Goal: Information Seeking & Learning: Learn about a topic

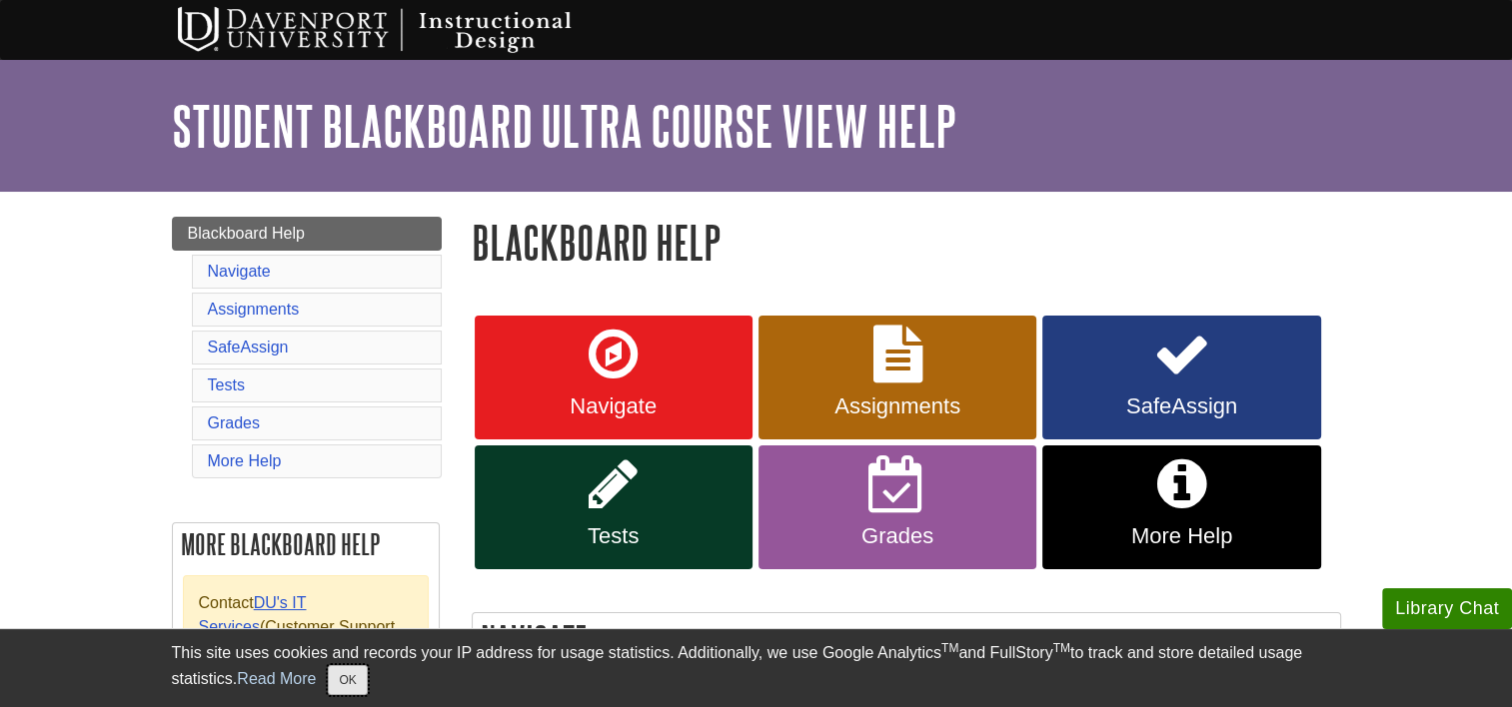
click at [360, 685] on button "OK" at bounding box center [347, 680] width 39 height 30
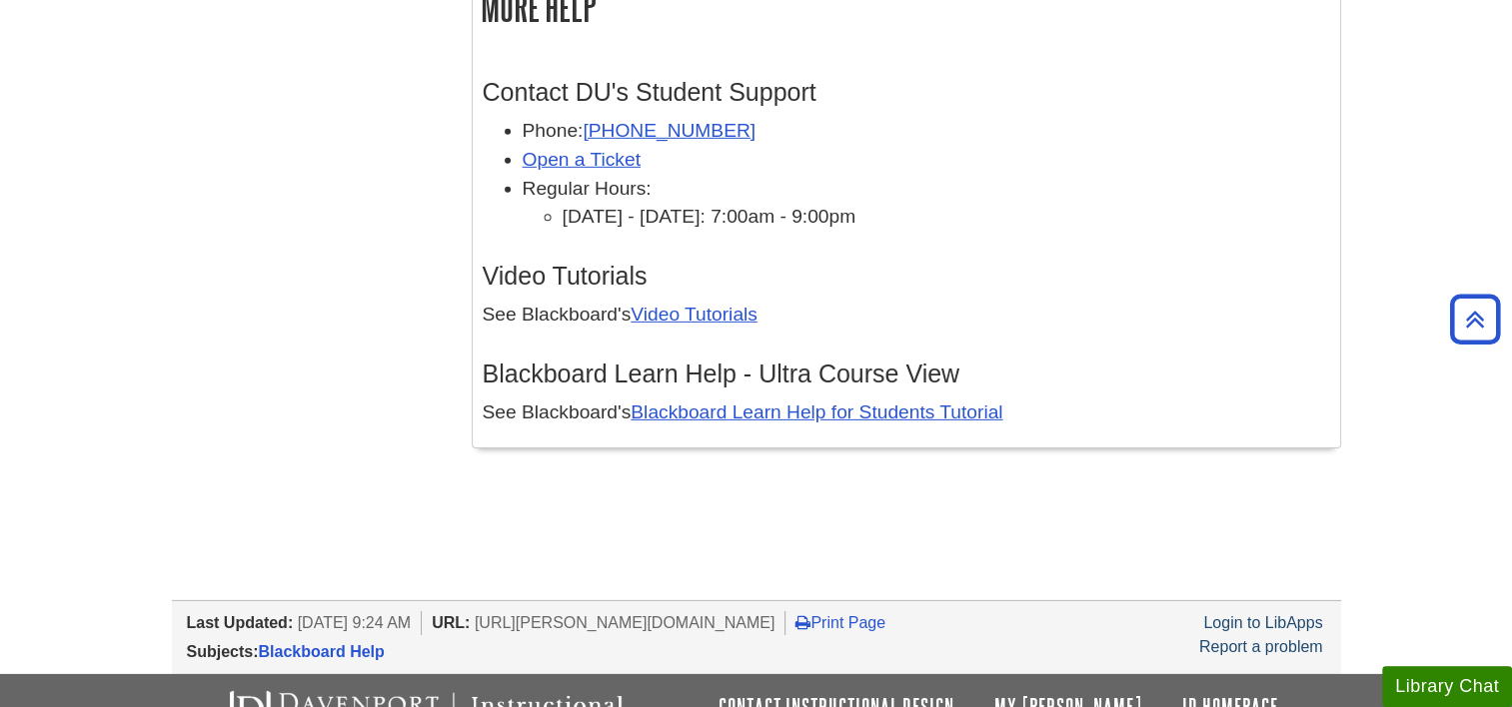
scroll to position [6093, 0]
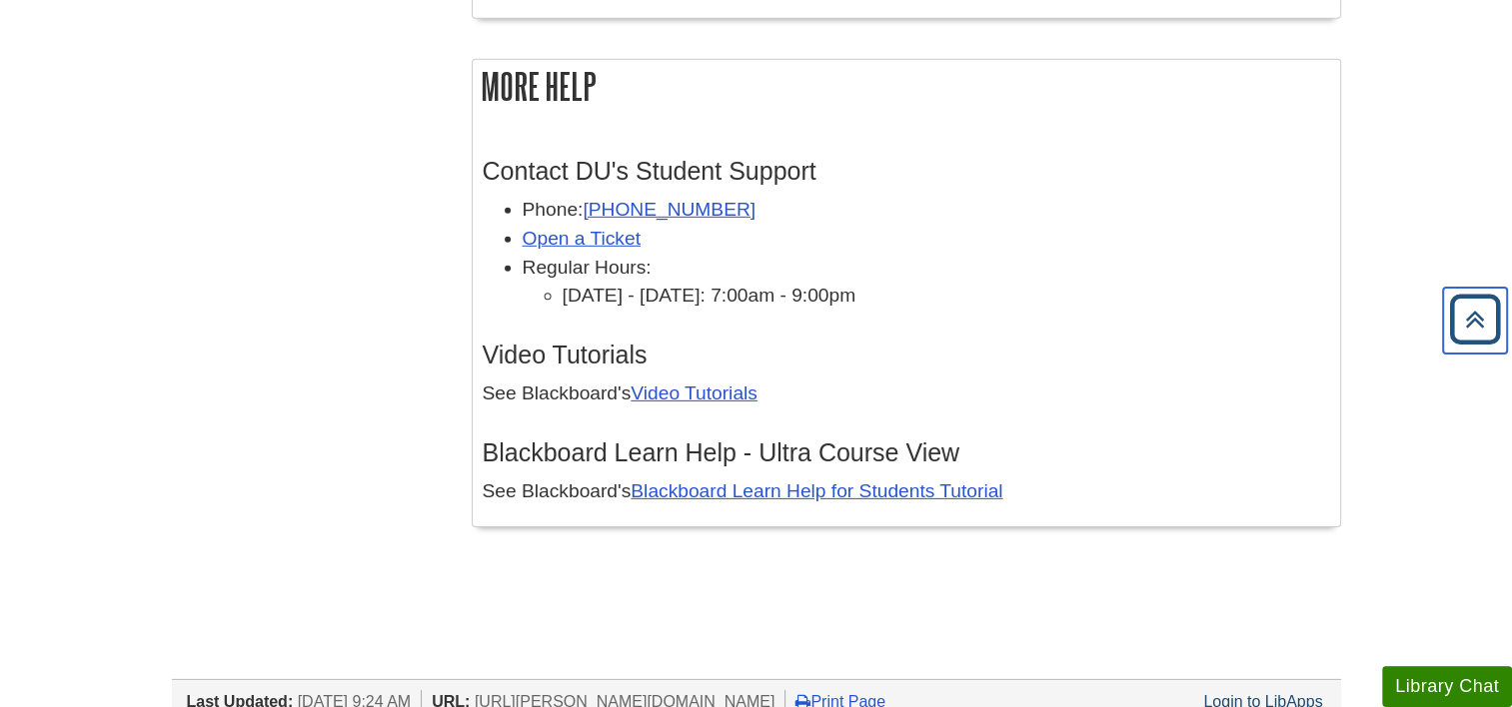
click at [1472, 312] on icon "Back to Top" at bounding box center [1475, 320] width 64 height 64
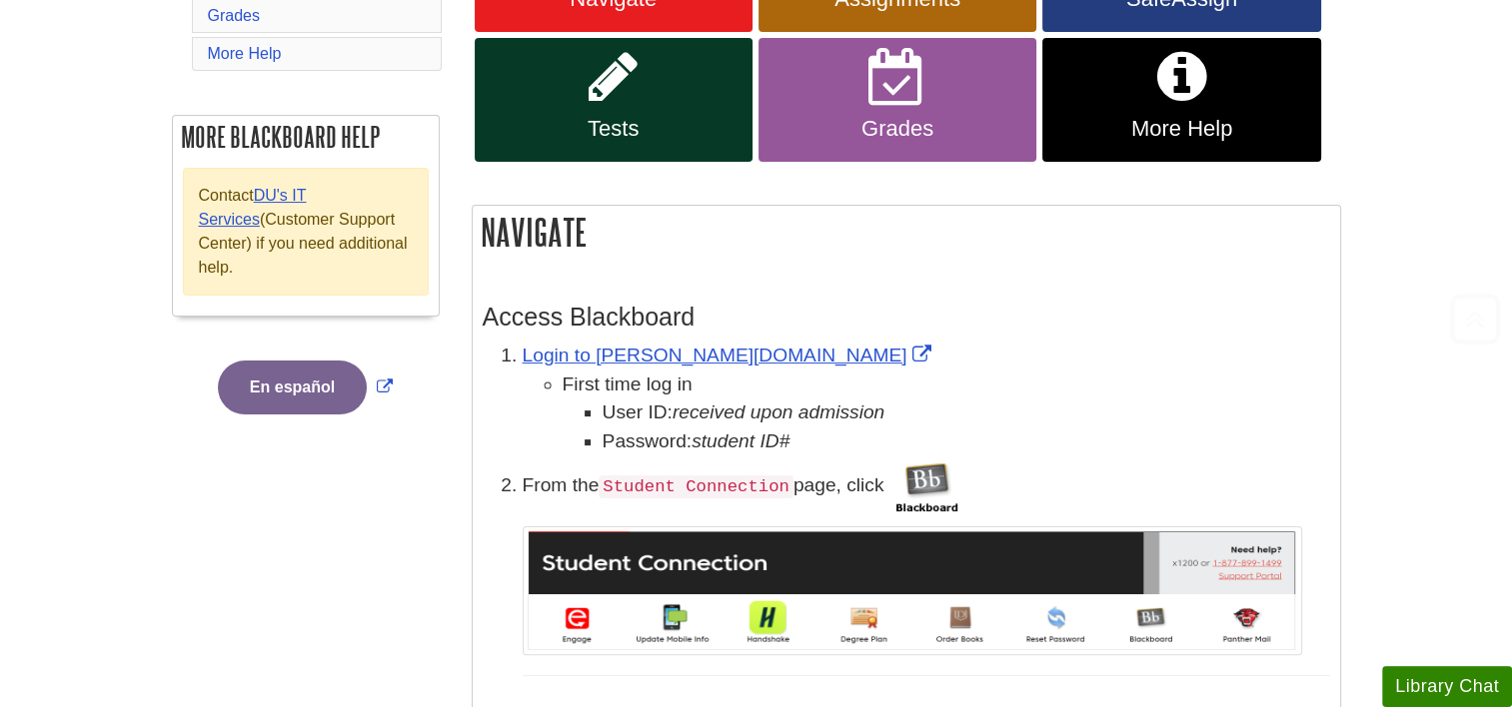
scroll to position [0, 0]
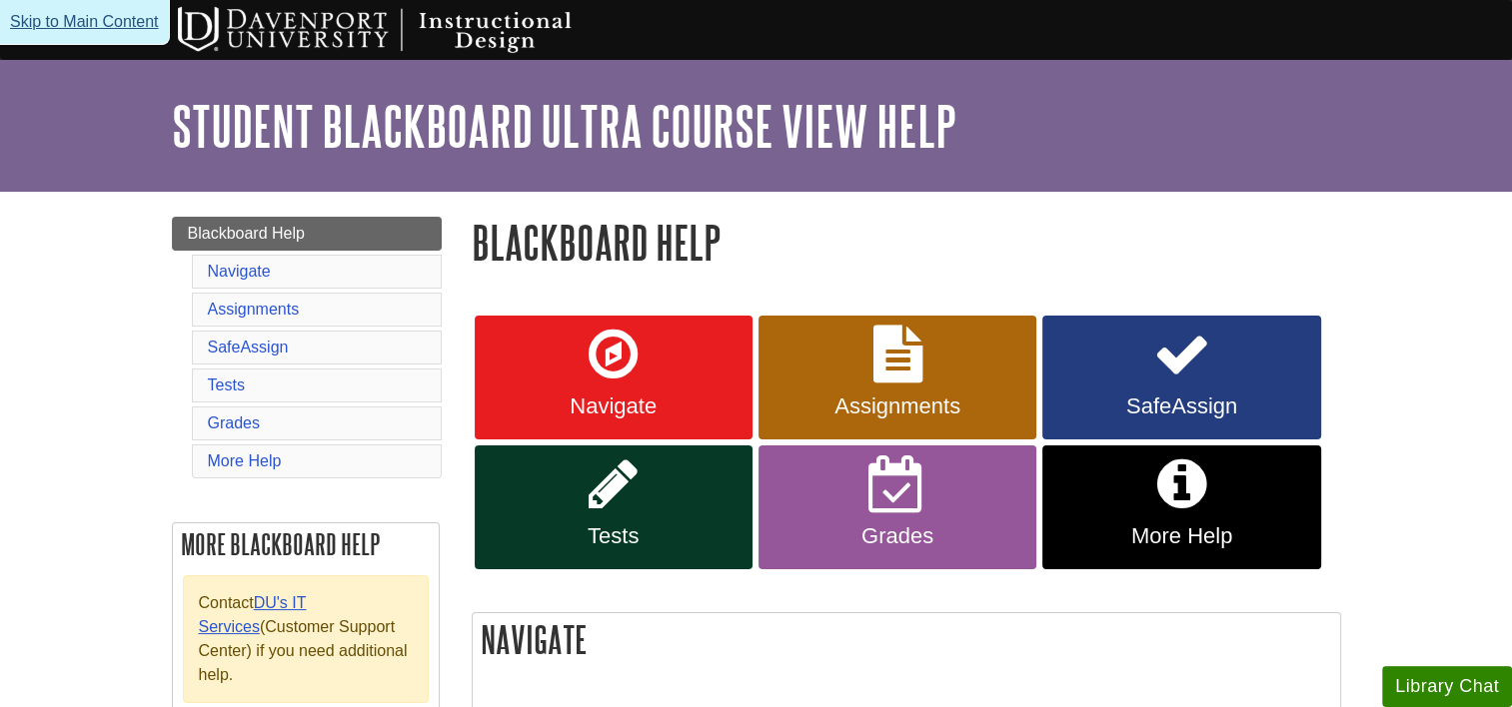
click at [103, 20] on link "Skip to Main Content" at bounding box center [85, 22] width 170 height 45
click at [251, 302] on link "Assignments" at bounding box center [254, 309] width 92 height 17
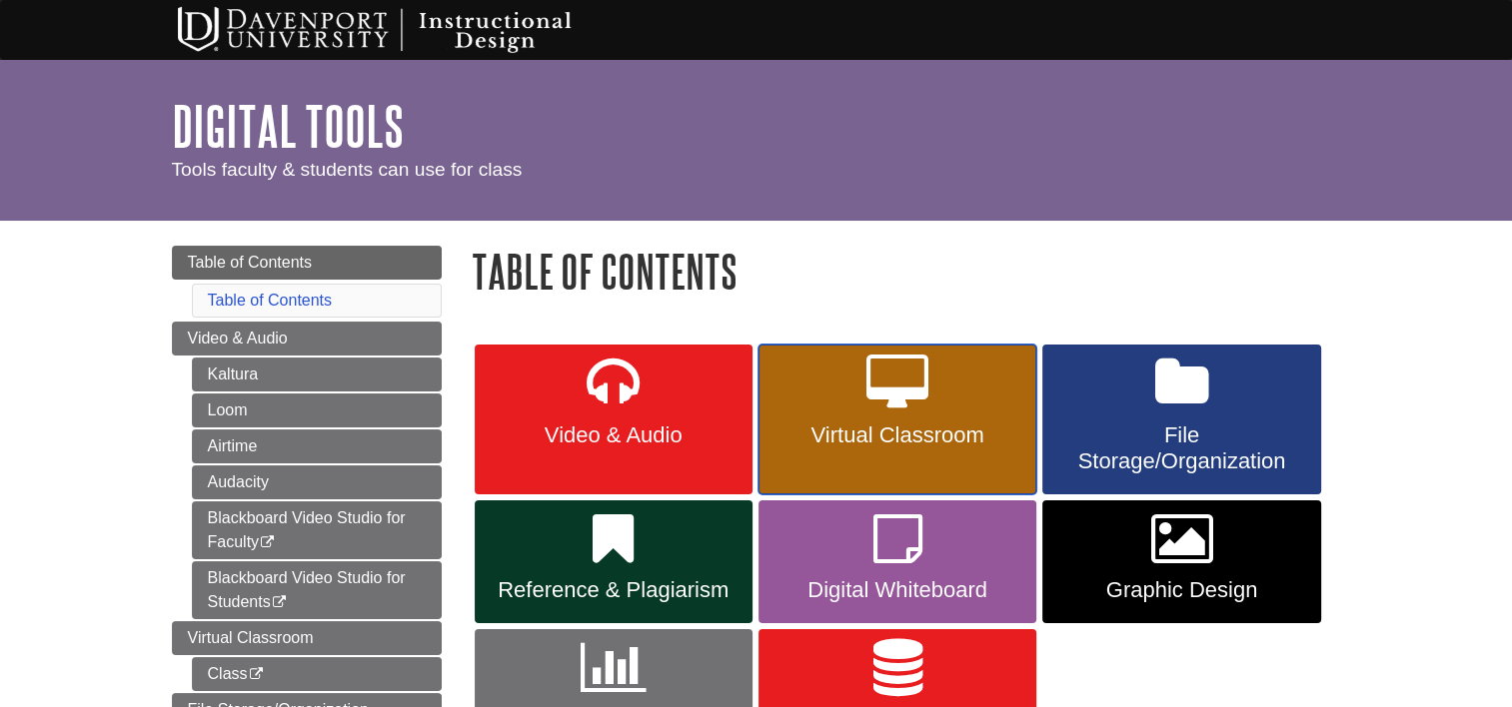
click at [893, 437] on span "Virtual Classroom" at bounding box center [897, 436] width 248 height 26
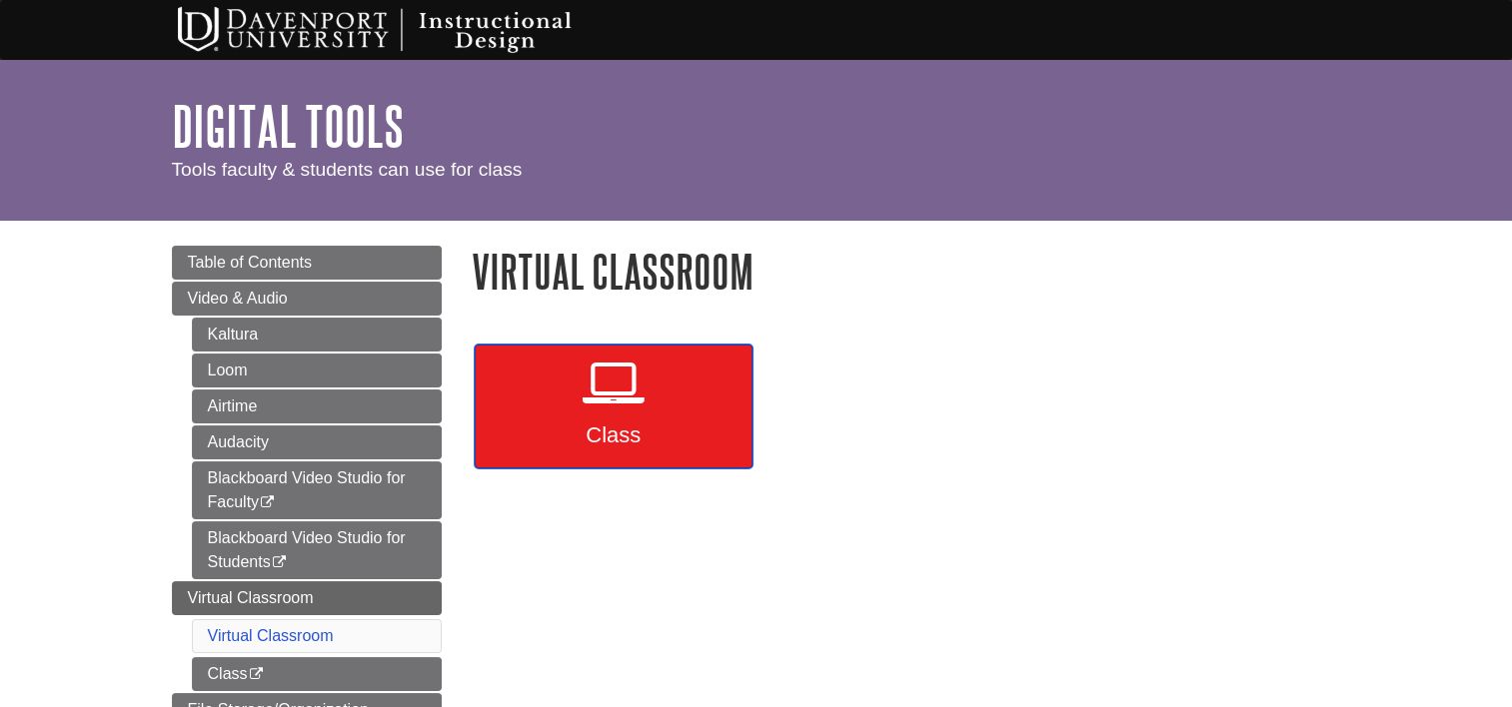
click at [592, 404] on icon at bounding box center [613, 384] width 62 height 58
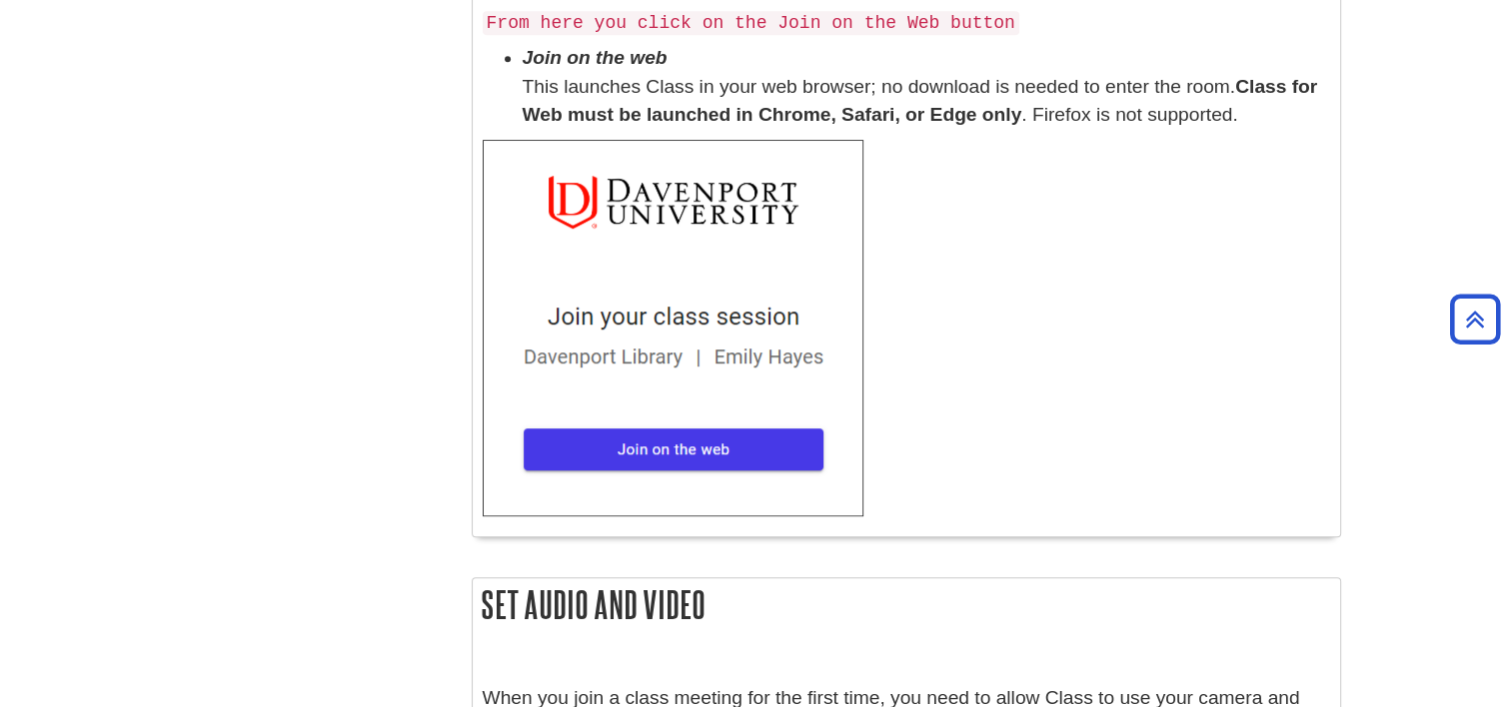
scroll to position [967, 0]
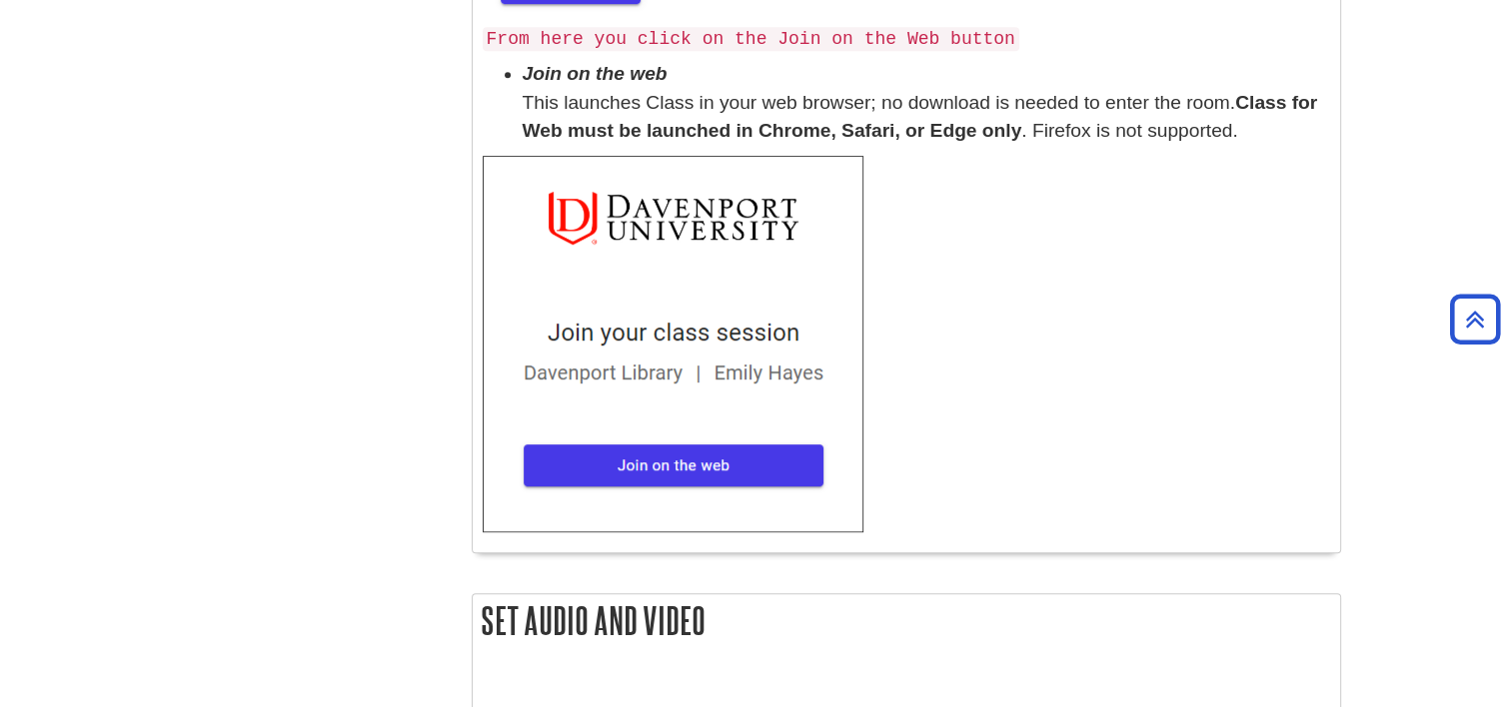
click at [725, 434] on img at bounding box center [673, 344] width 381 height 377
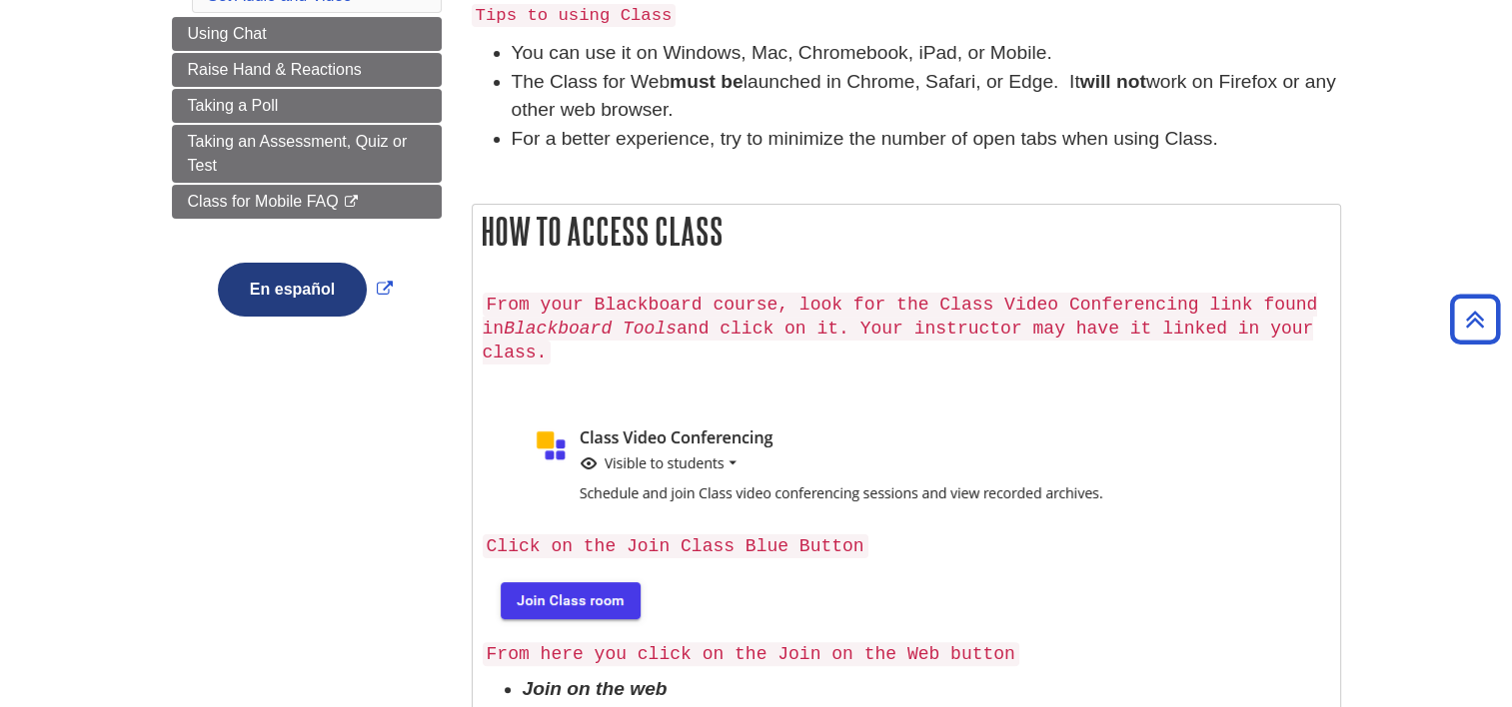
scroll to position [315, 0]
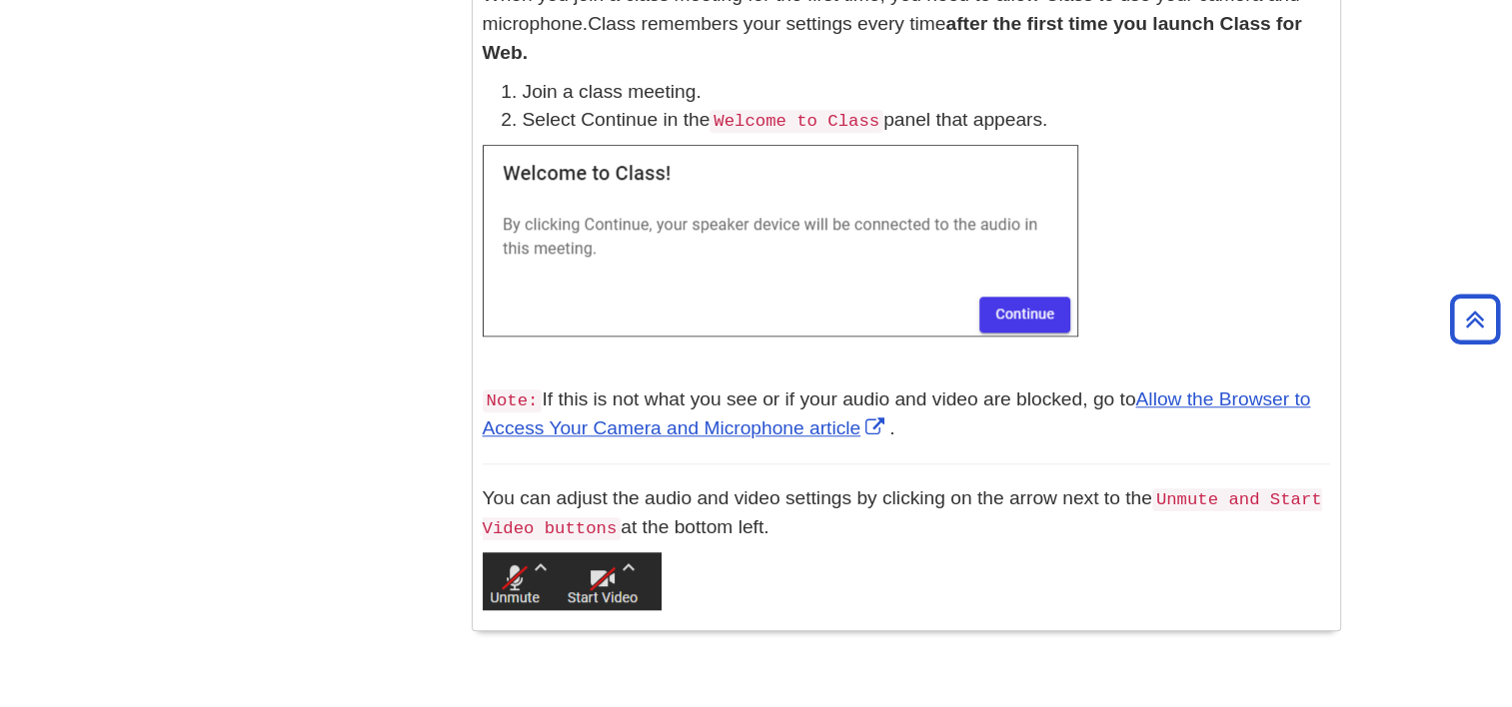
scroll to position [1740, 0]
